Goal: Contribute content: Contribute content

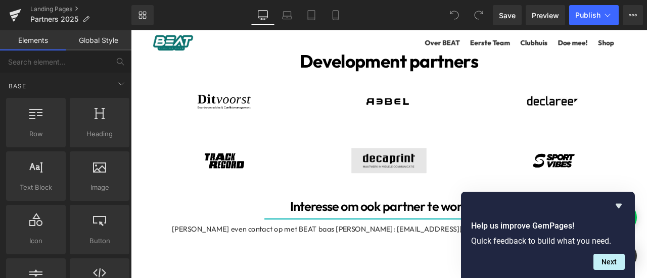
scroll to position [1431, 0]
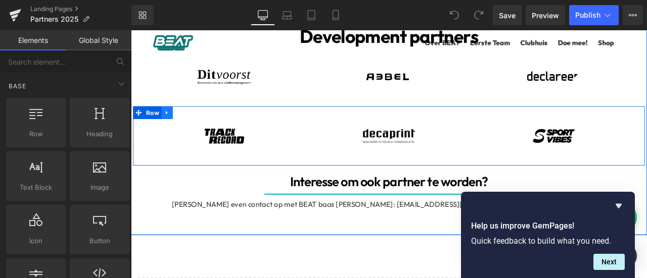
click at [171, 124] on icon at bounding box center [173, 128] width 7 height 8
click at [183, 125] on icon at bounding box center [186, 127] width 7 height 7
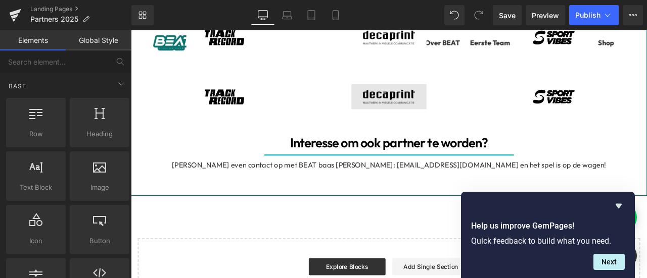
scroll to position [1550, 0]
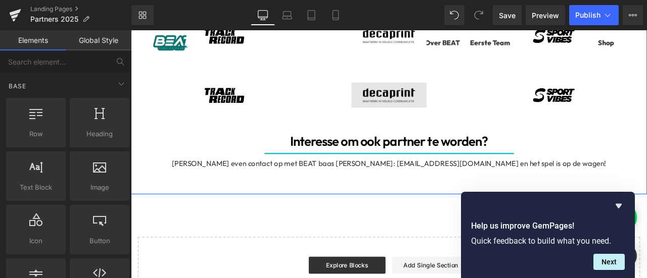
click at [443, 102] on div "Image" at bounding box center [437, 107] width 180 height 30
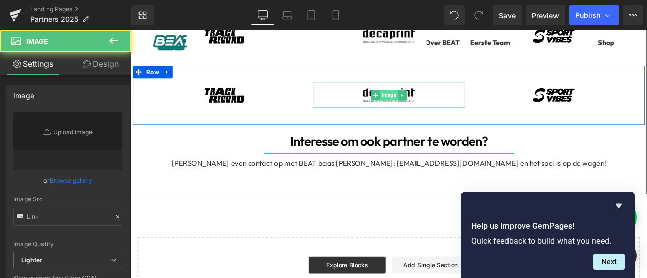
type input "[URL][DOMAIN_NAME]"
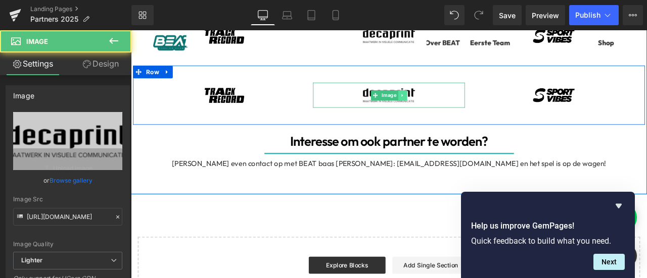
click at [450, 106] on icon at bounding box center [453, 108] width 6 height 6
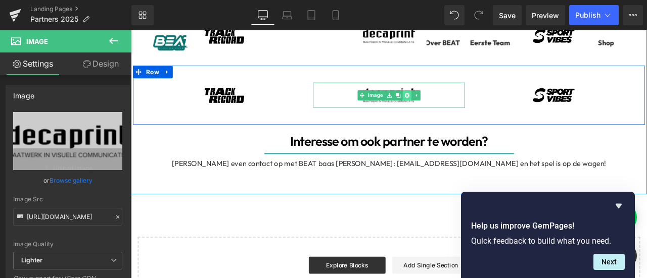
click at [455, 105] on icon at bounding box center [458, 108] width 6 height 6
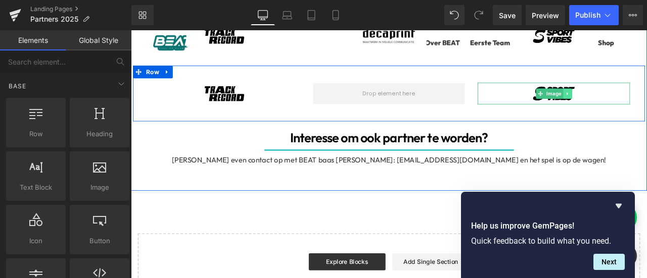
click at [645, 103] on icon at bounding box center [648, 106] width 6 height 6
click at [646, 104] on icon at bounding box center [653, 106] width 6 height 6
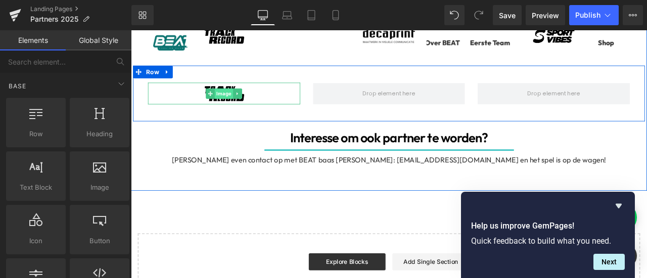
click at [240, 103] on span "Image" at bounding box center [241, 106] width 22 height 12
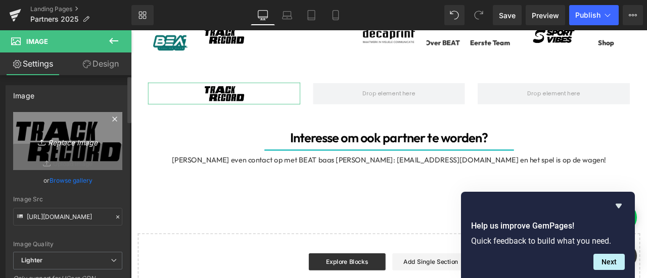
click at [66, 139] on icon "Replace Image" at bounding box center [67, 141] width 81 height 13
type input "C:\fakepath\Official Partnersupplier logo's (10).png"
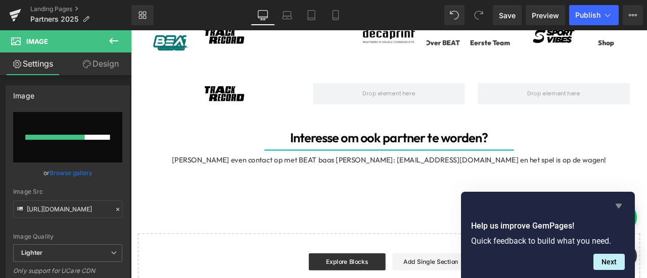
click at [616, 206] on icon "Hide survey" at bounding box center [618, 206] width 6 height 5
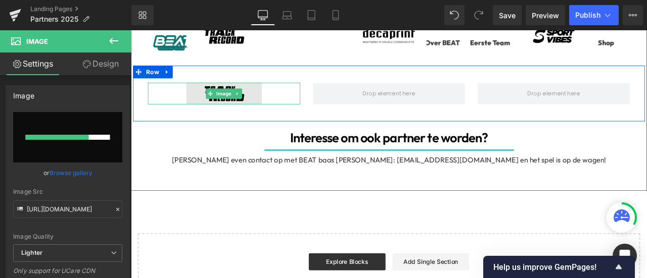
click at [249, 113] on img at bounding box center [241, 105] width 180 height 26
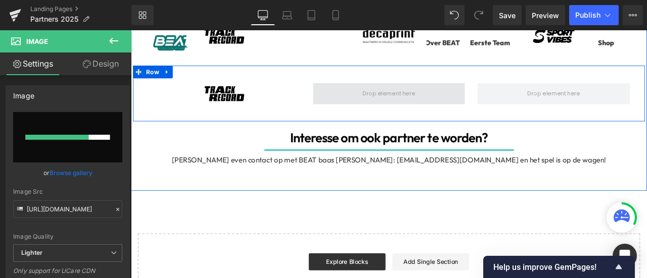
click at [448, 100] on span at bounding box center [437, 106] width 70 height 16
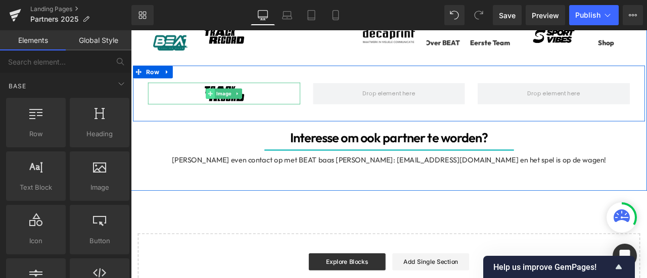
click at [238, 100] on span "Image" at bounding box center [241, 106] width 22 height 12
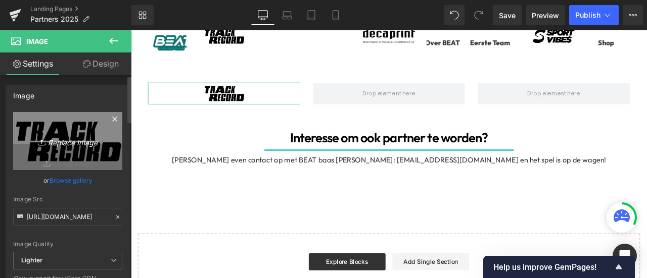
click at [46, 147] on icon "Replace Image" at bounding box center [67, 141] width 81 height 13
type input "C:\fakepath\Official Partnersupplier logo's (10).png"
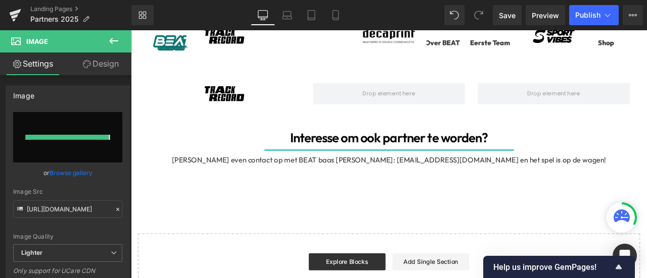
type input "[URL][DOMAIN_NAME]"
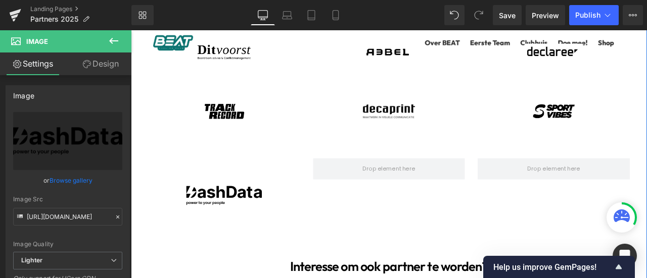
scroll to position [1465, 0]
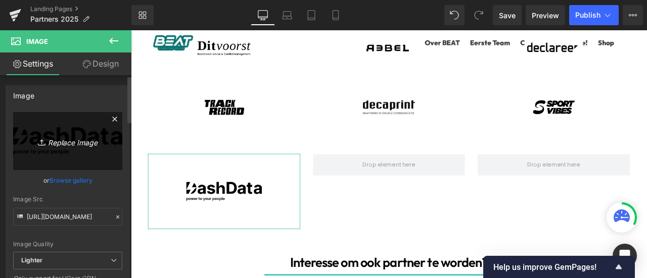
click at [46, 136] on icon "Replace Image" at bounding box center [67, 141] width 81 height 13
type input "C:\fakepath\dashdata.png"
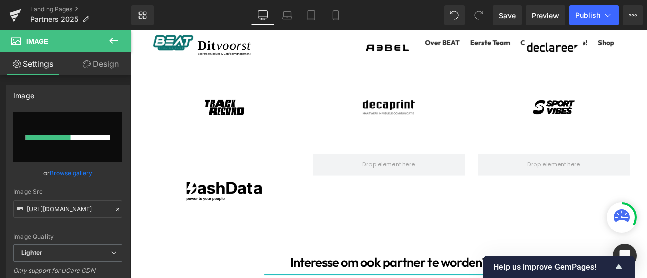
type input "[URL][DOMAIN_NAME]"
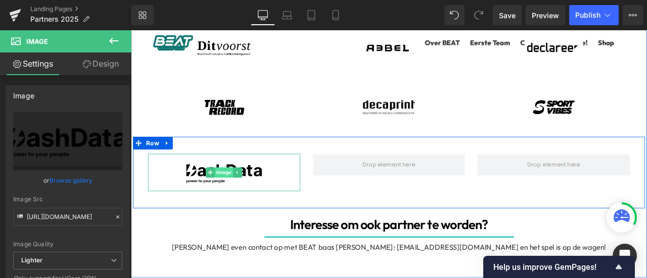
click at [242, 198] on span "Image" at bounding box center [241, 199] width 22 height 12
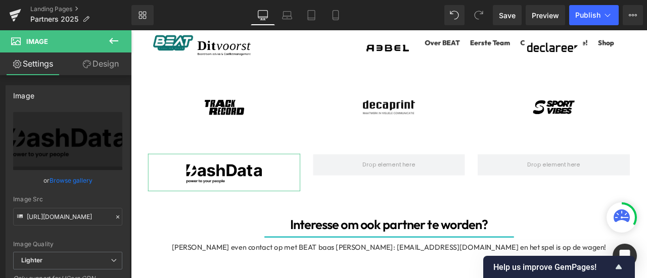
click at [97, 67] on link "Design" at bounding box center [101, 64] width 66 height 23
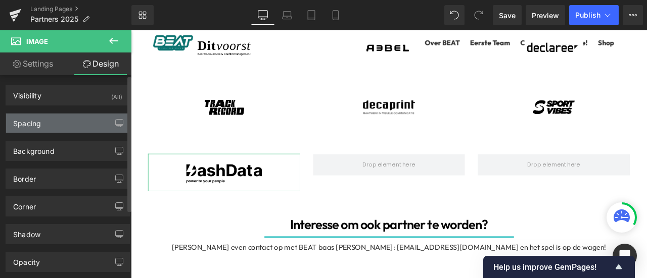
click at [68, 124] on div "Spacing" at bounding box center [67, 123] width 123 height 19
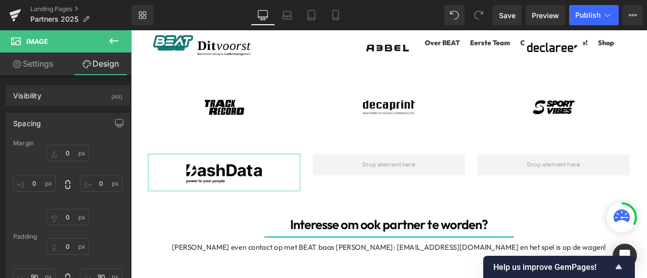
click at [36, 49] on span "Image" at bounding box center [60, 41] width 101 height 22
click at [43, 61] on link "Settings" at bounding box center [33, 64] width 66 height 23
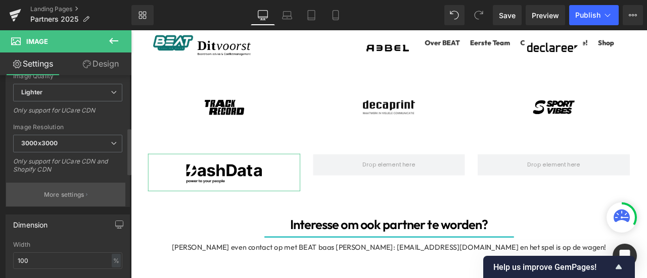
scroll to position [253, 0]
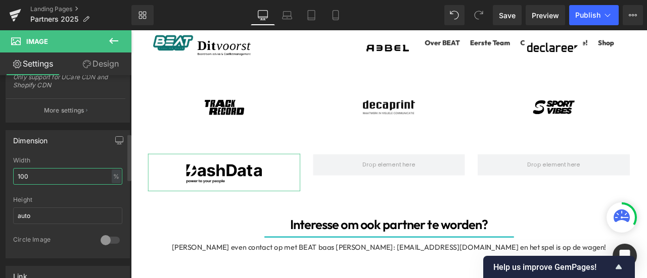
click at [66, 171] on input "100" at bounding box center [67, 176] width 109 height 17
type input "1"
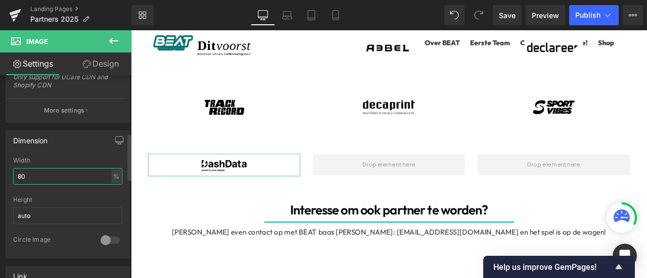
type input "8"
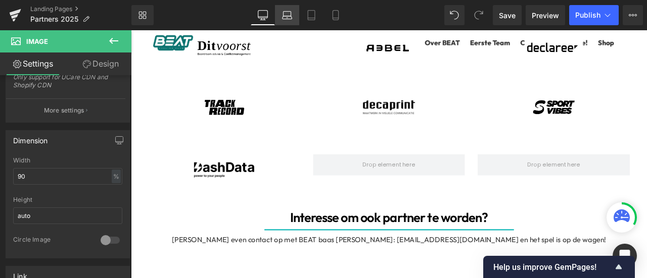
click at [291, 14] on icon at bounding box center [287, 14] width 8 height 5
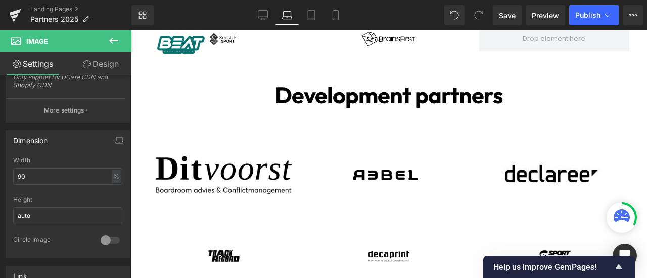
scroll to position [1757, 0]
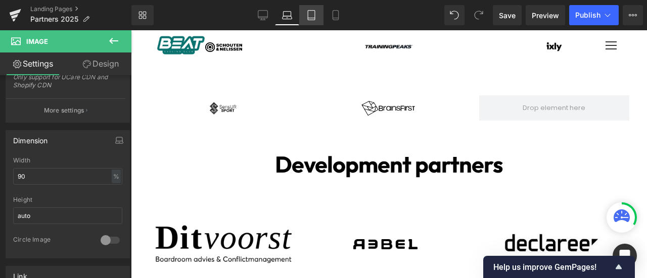
click at [317, 16] on link "Tablet" at bounding box center [311, 15] width 24 height 20
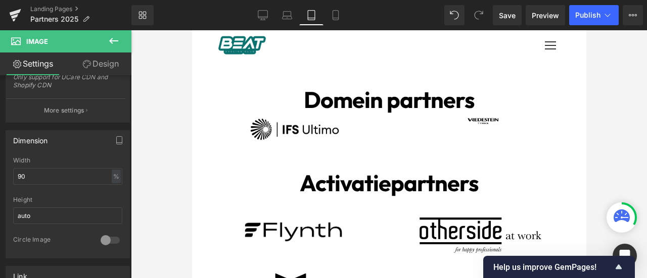
scroll to position [0, 0]
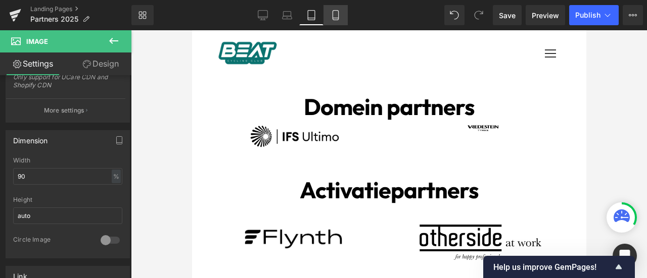
click at [329, 19] on link "Mobile" at bounding box center [335, 15] width 24 height 20
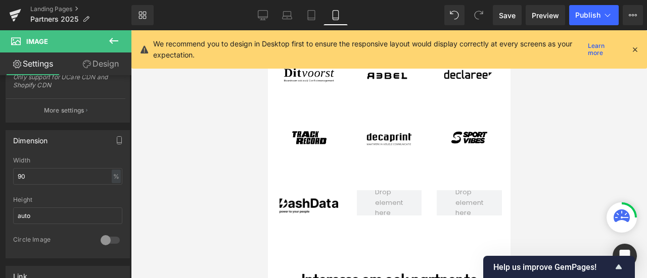
scroll to position [1011, 0]
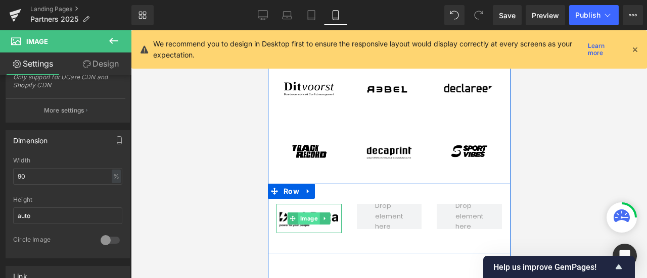
click at [303, 216] on span "Image" at bounding box center [309, 219] width 22 height 12
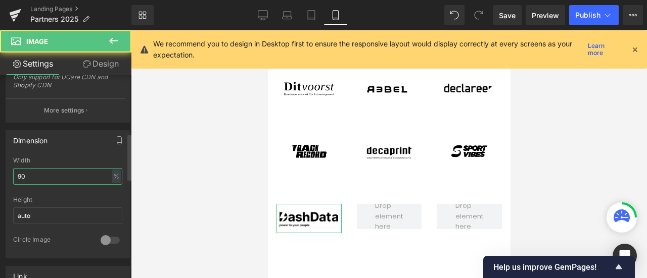
click at [70, 173] on input "90" at bounding box center [67, 176] width 109 height 17
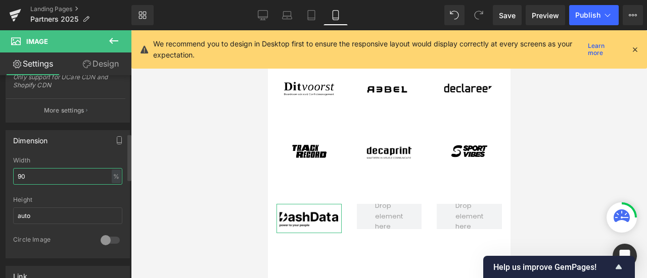
type input "9"
type input "8"
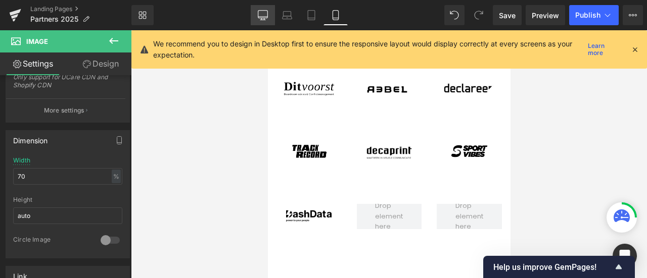
click at [264, 11] on icon at bounding box center [263, 15] width 10 height 8
type input "90"
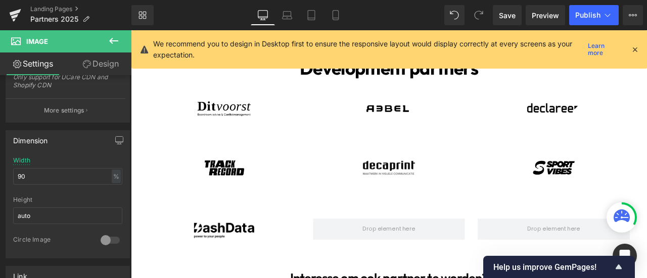
scroll to position [1477, 0]
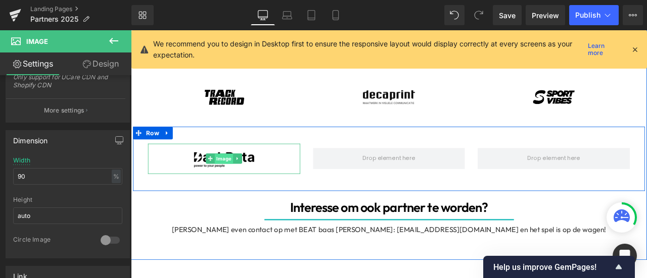
click at [236, 181] on span "Image" at bounding box center [241, 183] width 22 height 12
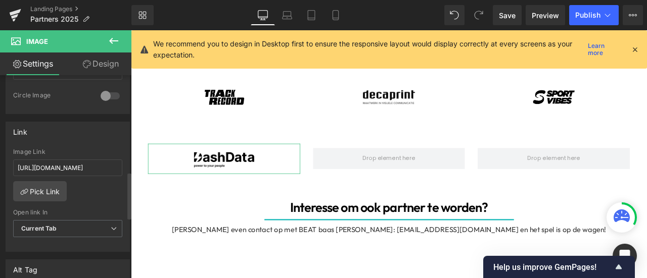
scroll to position [421, 0]
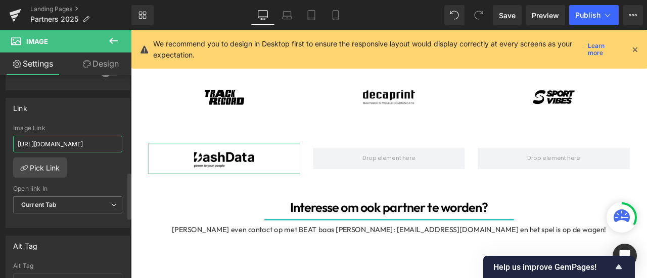
drag, startPoint x: 87, startPoint y: 138, endPoint x: 0, endPoint y: 144, distance: 87.1
click at [0, 144] on div "Link [URL][DOMAIN_NAME] Image Link [URL][DOMAIN_NAME] Pick Link Current Tab New…" at bounding box center [68, 159] width 136 height 138
paste input "www.dashdata"
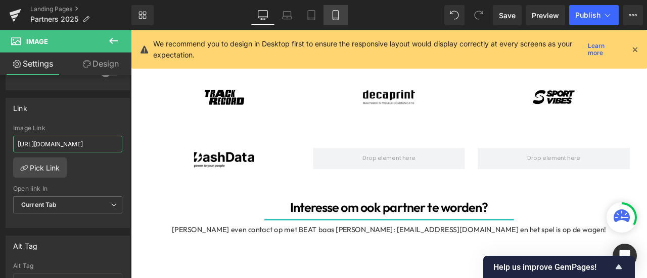
type input "[URL][DOMAIN_NAME]"
click at [336, 13] on icon at bounding box center [335, 15] width 10 height 10
type input "70"
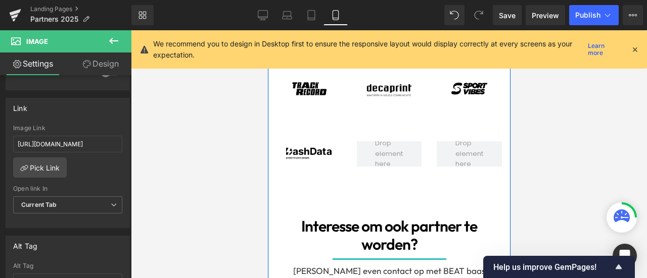
scroll to position [1063, 0]
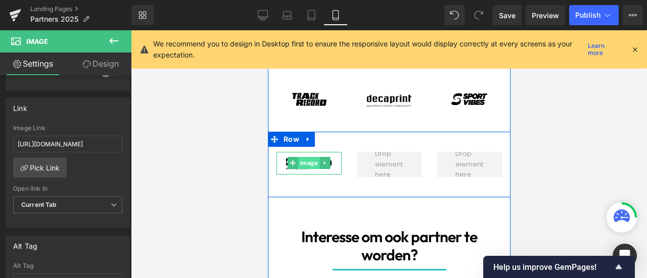
click at [304, 160] on span "Image" at bounding box center [309, 163] width 22 height 12
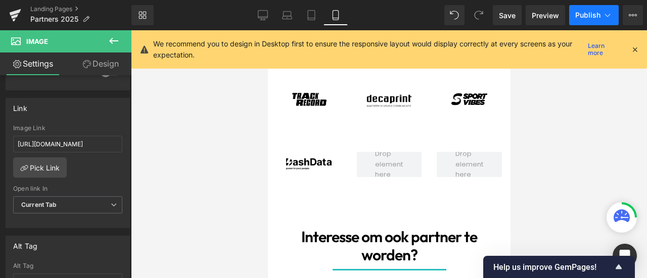
click at [585, 14] on span "Publish" at bounding box center [587, 15] width 25 height 8
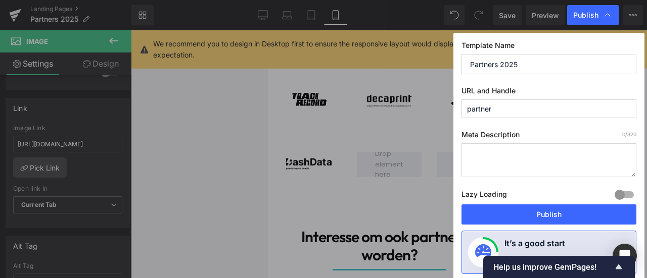
click at [534, 217] on button "Publish" at bounding box center [548, 215] width 175 height 20
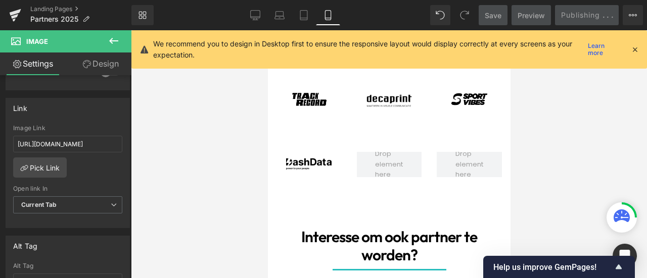
click at [637, 49] on icon at bounding box center [634, 49] width 9 height 9
